Goal: Task Accomplishment & Management: Use online tool/utility

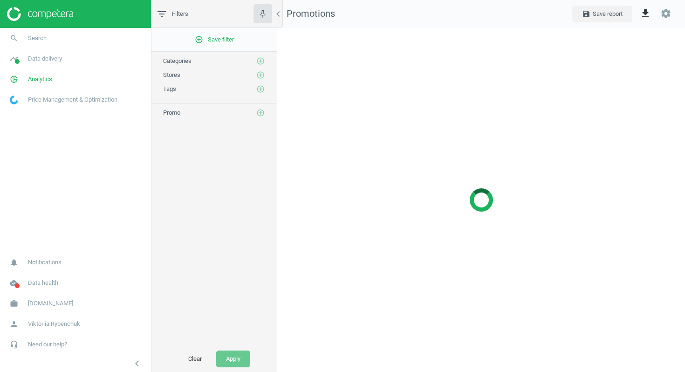
scroll to position [344, 408]
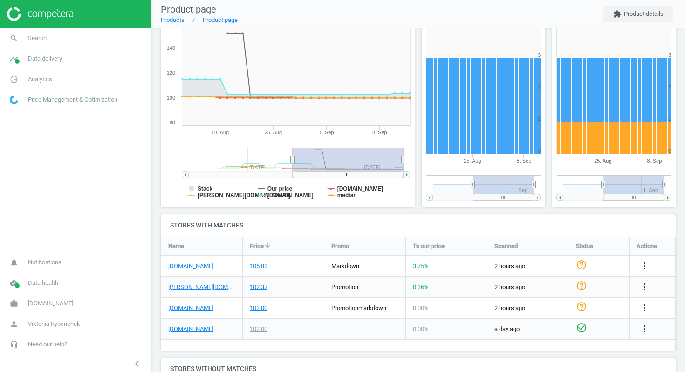
scroll to position [202, 0]
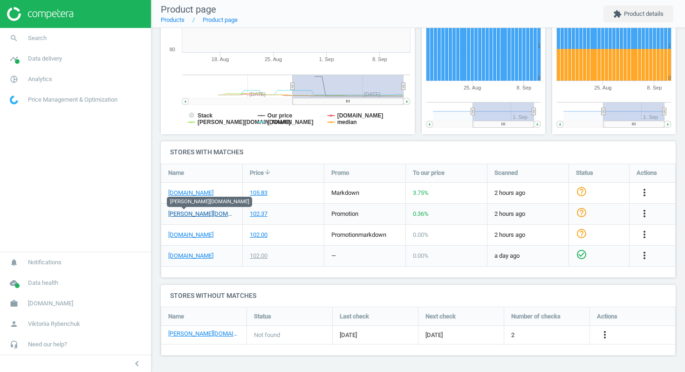
click at [185, 217] on link "[PERSON_NAME][DOMAIN_NAME]" at bounding box center [201, 214] width 67 height 8
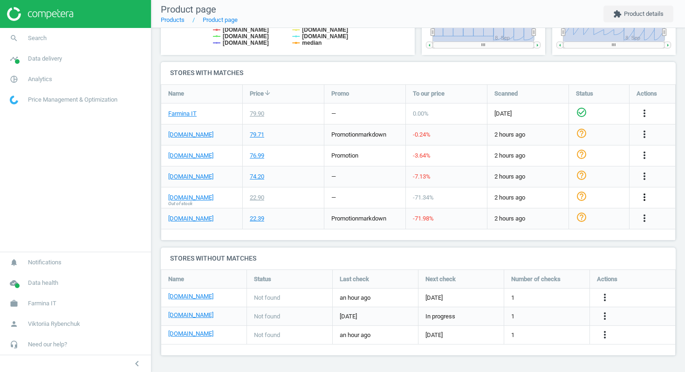
click at [640, 195] on icon "more_vert" at bounding box center [643, 196] width 11 height 11
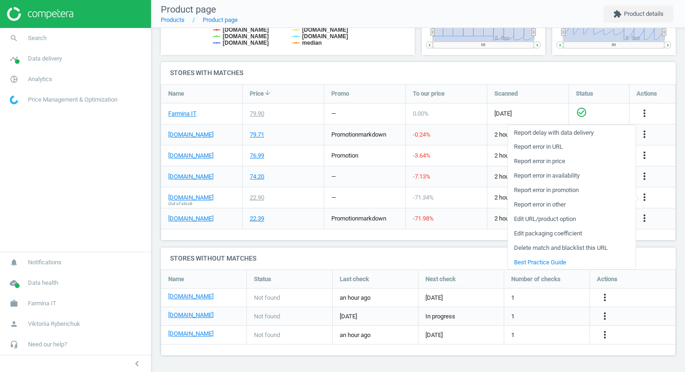
click at [562, 218] on link "Edit URL/product option" at bounding box center [572, 218] width 128 height 14
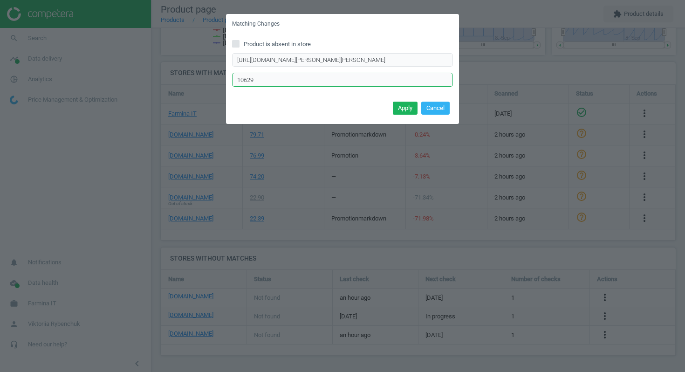
click at [246, 79] on input "10629" at bounding box center [342, 80] width 221 height 14
drag, startPoint x: 236, startPoint y: 60, endPoint x: 602, endPoint y: 78, distance: 366.5
click at [602, 78] on div "Matching Changes Product is absent in store https://www.amoreanimaleshop.it/aca…" at bounding box center [342, 186] width 685 height 372
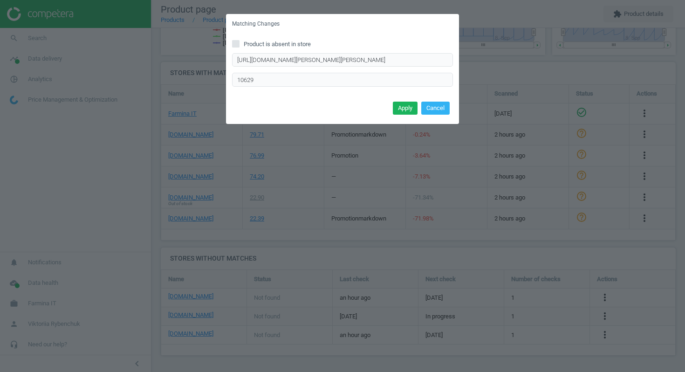
scroll to position [0, 0]
click at [246, 78] on input "10629" at bounding box center [342, 80] width 221 height 14
